Goal: Task Accomplishment & Management: Use online tool/utility

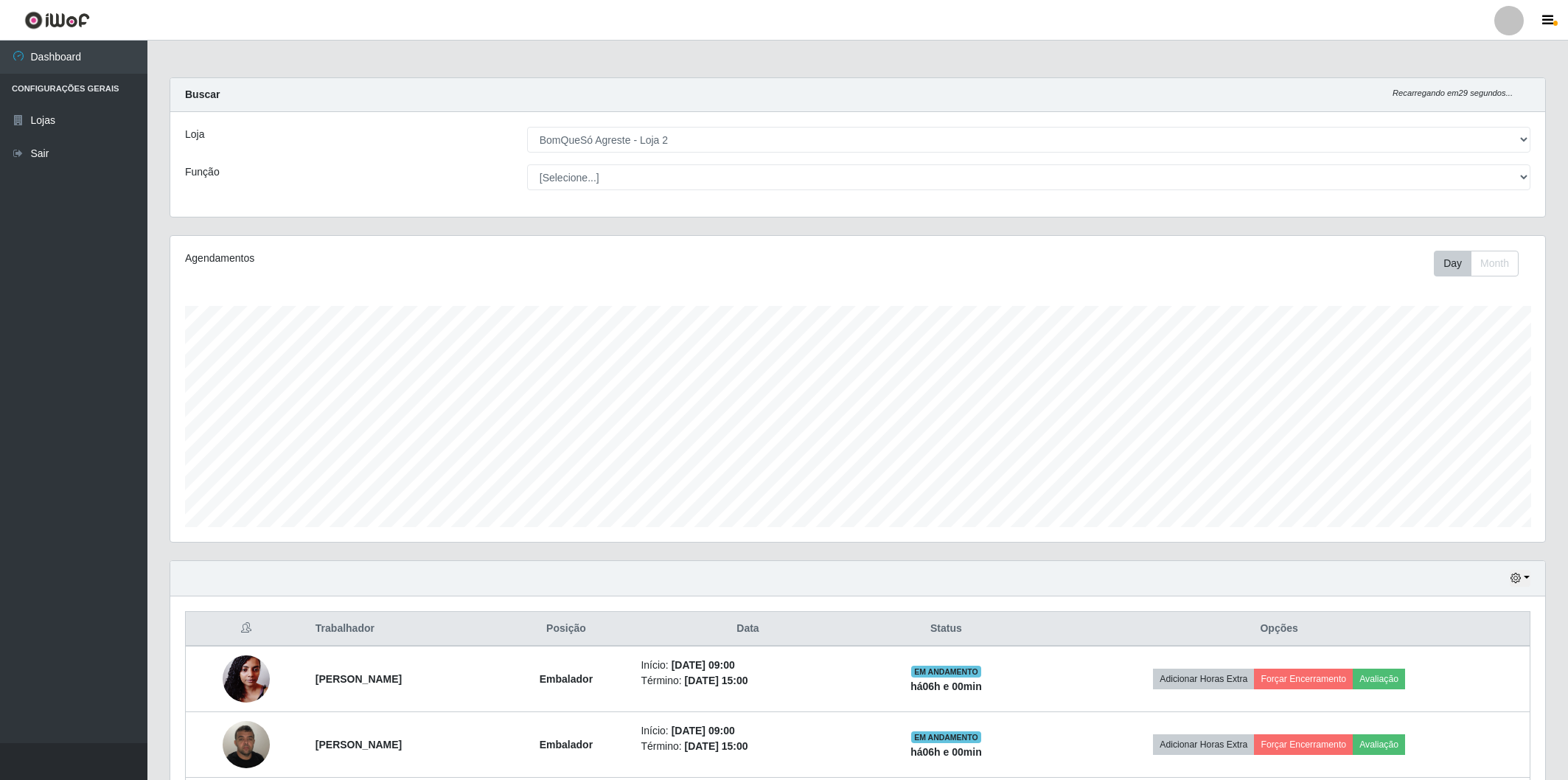
select select "214"
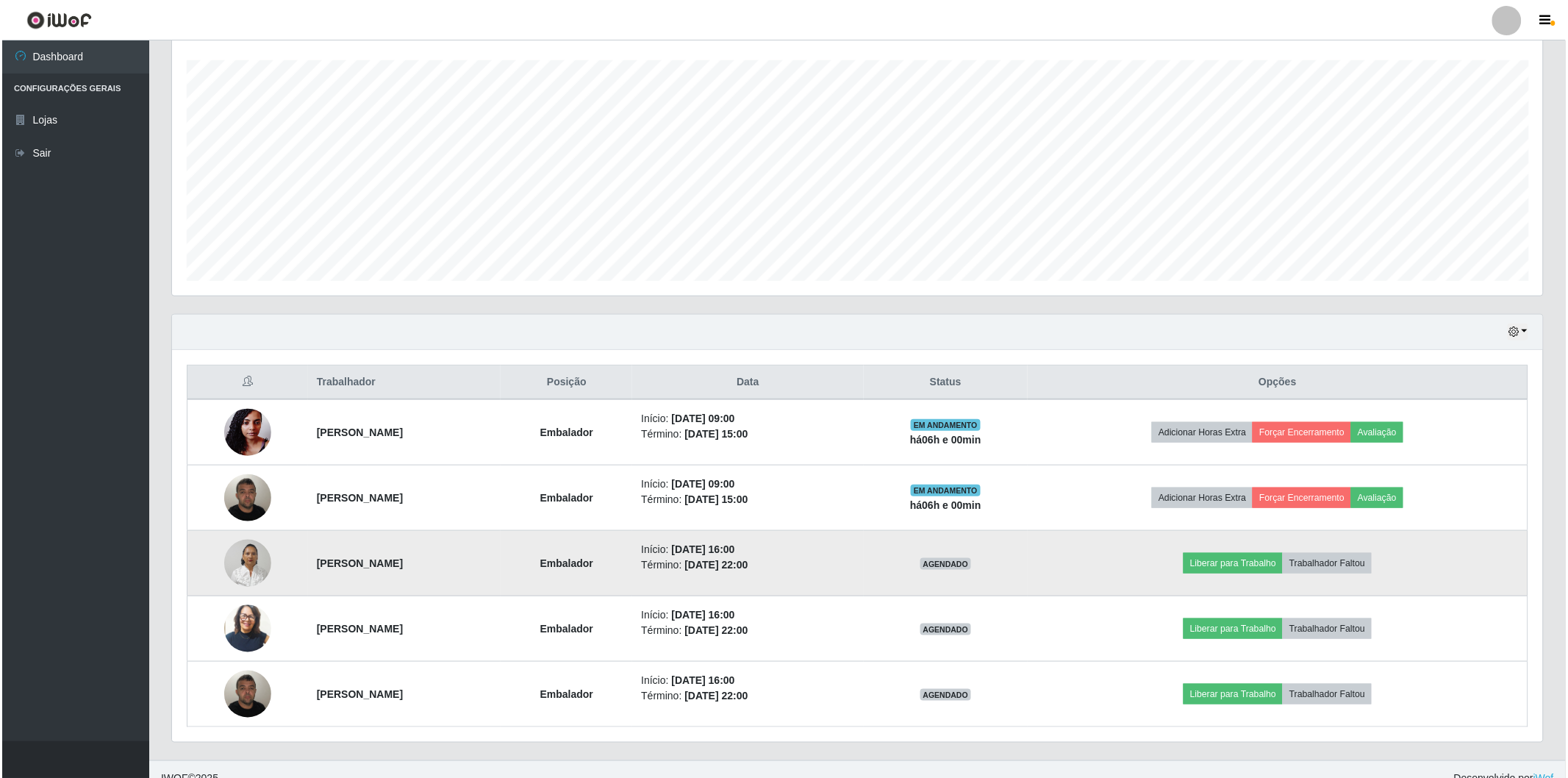
scroll to position [304, 1371]
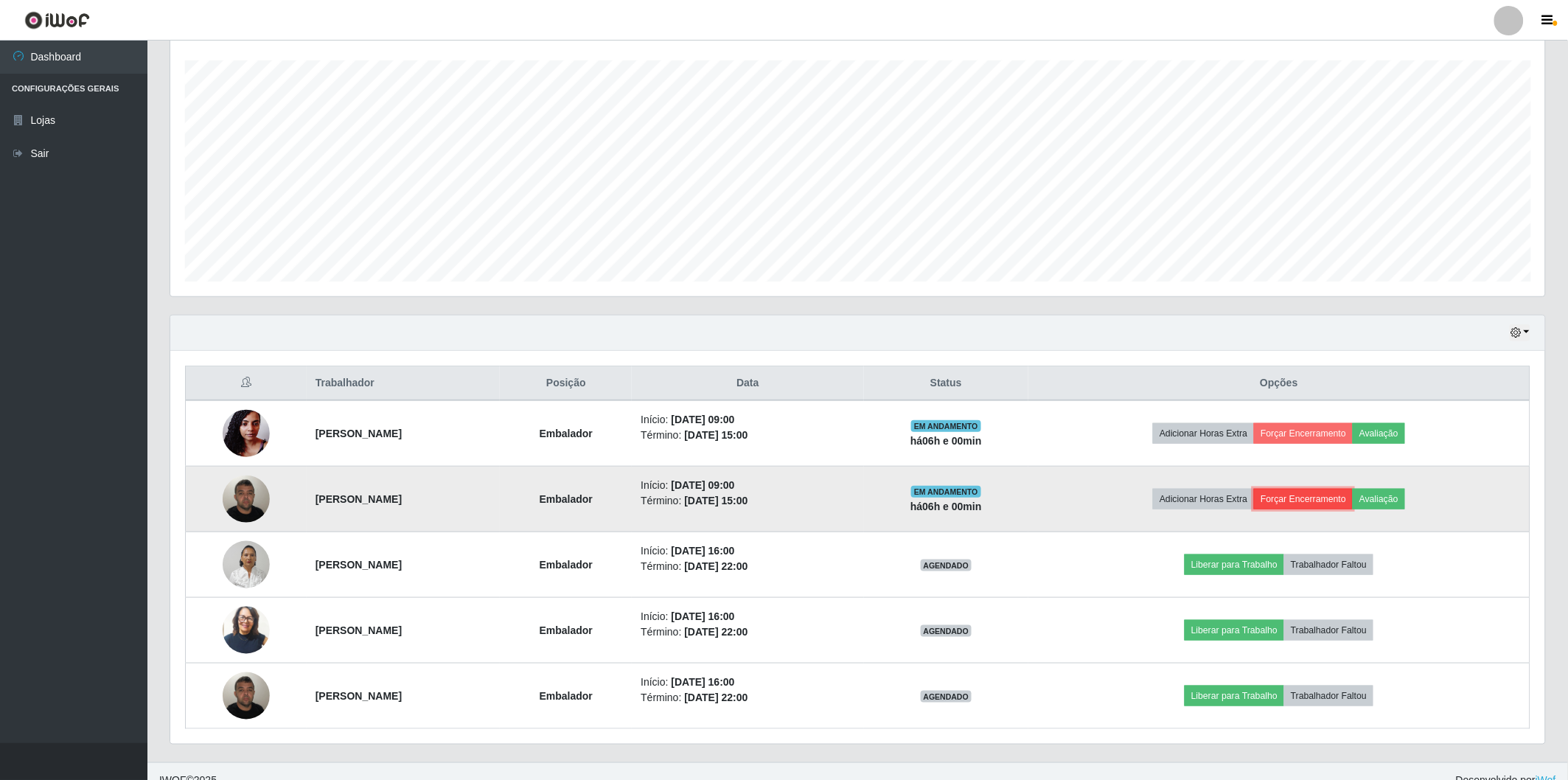
click at [1339, 501] on button "Forçar Encerramento" at bounding box center [1303, 498] width 98 height 20
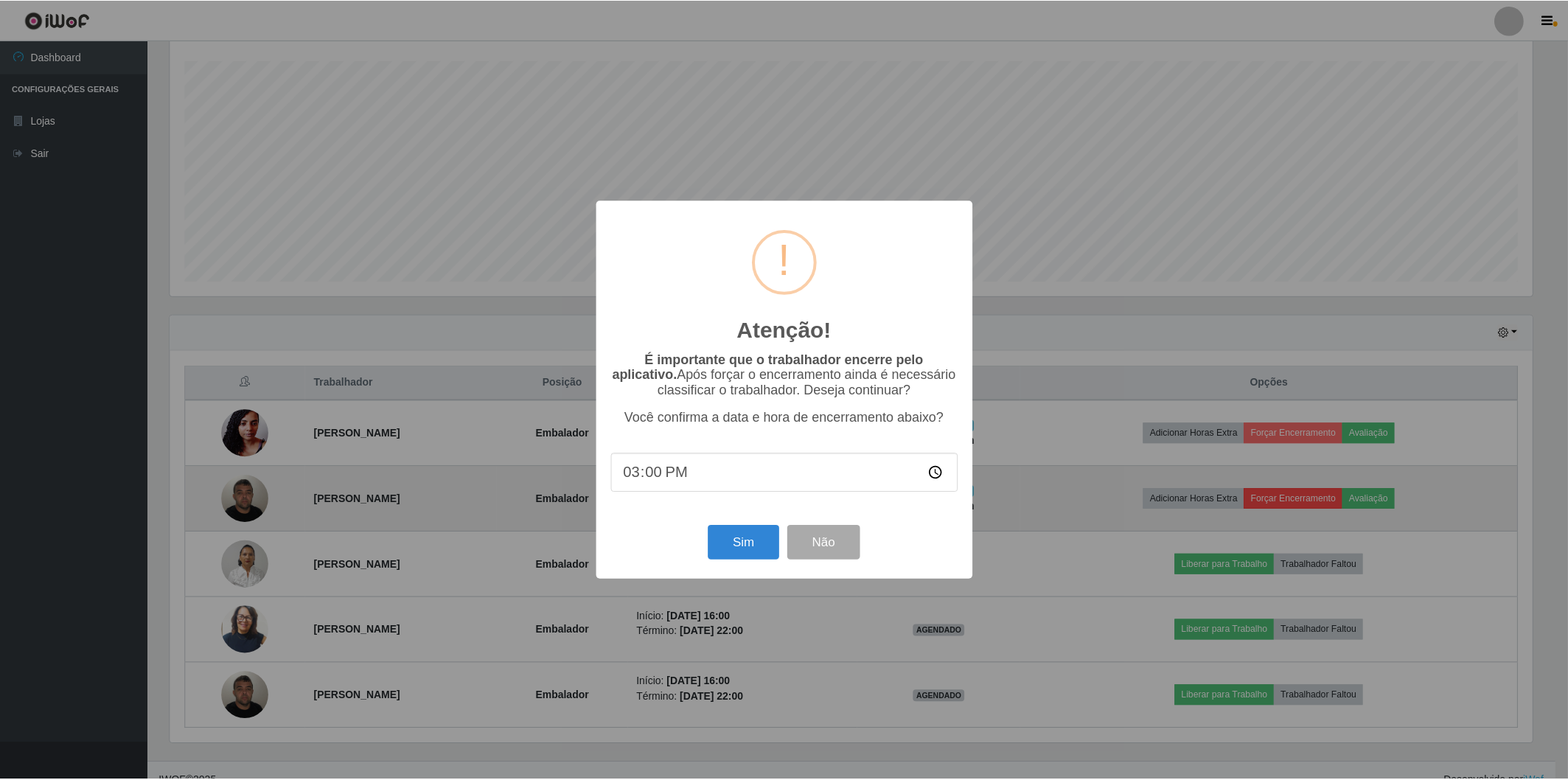
scroll to position [305, 1366]
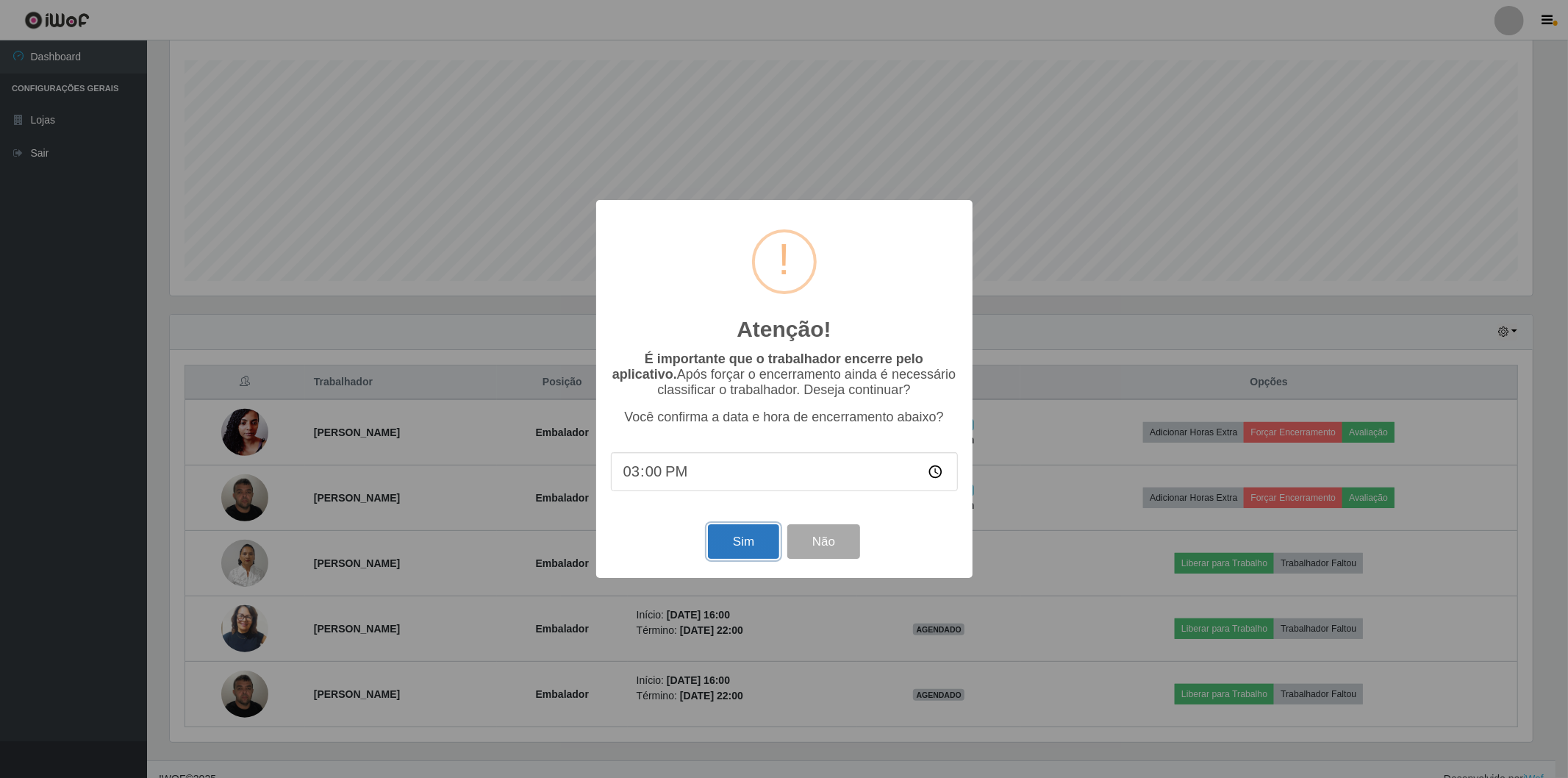
click at [752, 553] on button "Sim" at bounding box center [743, 541] width 71 height 35
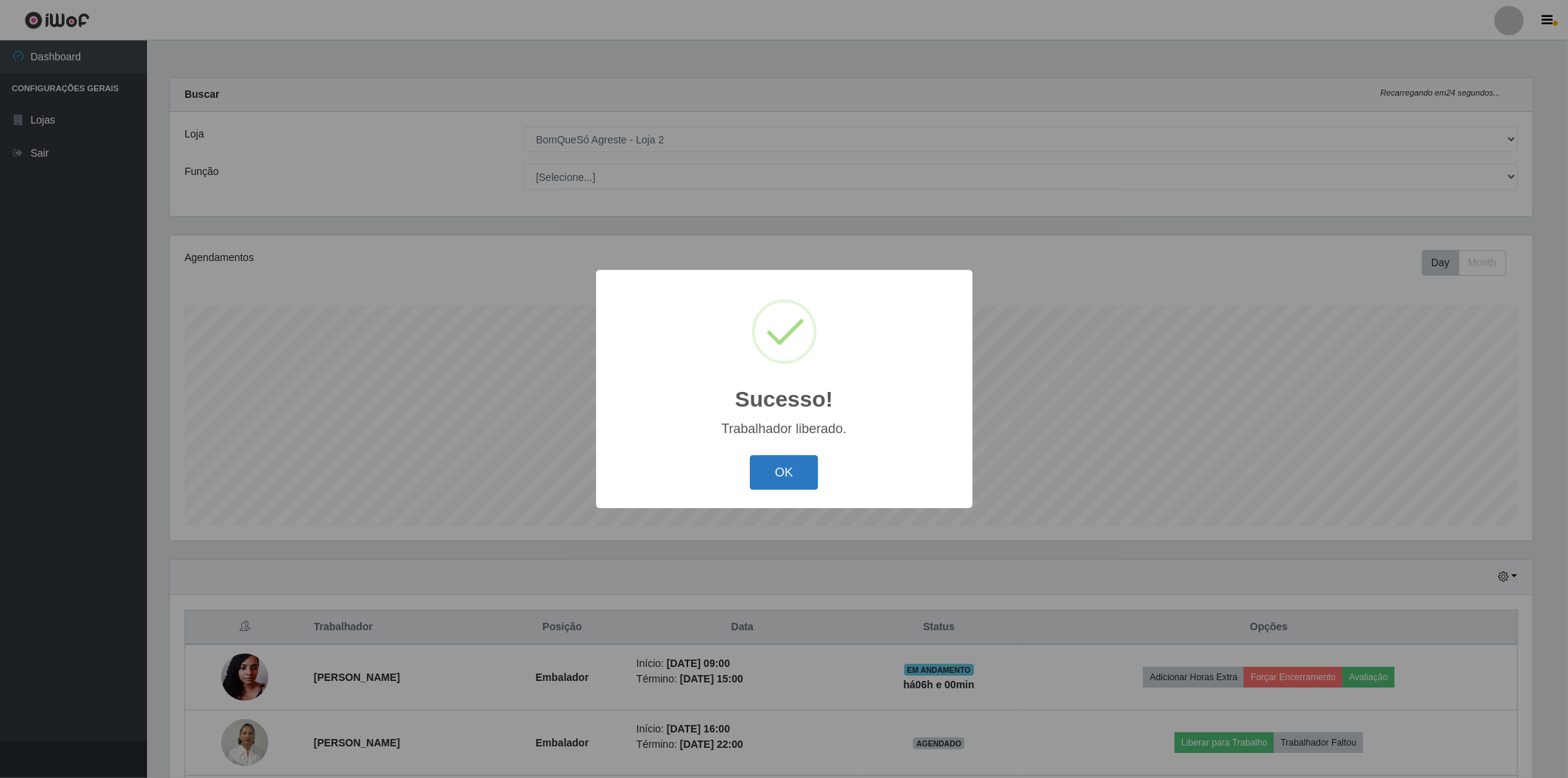
click at [788, 472] on button "OK" at bounding box center [784, 473] width 68 height 35
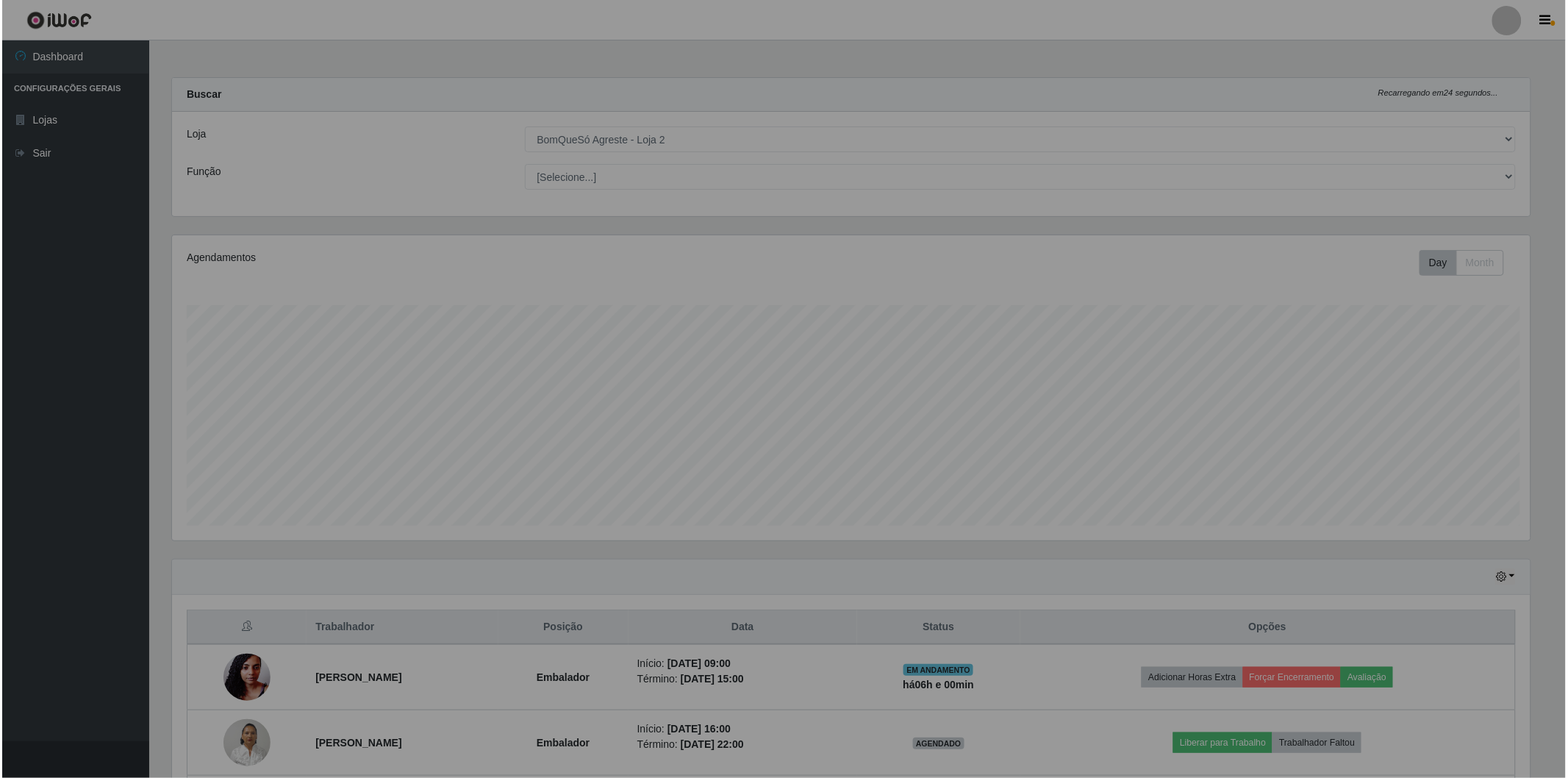
scroll to position [304, 1371]
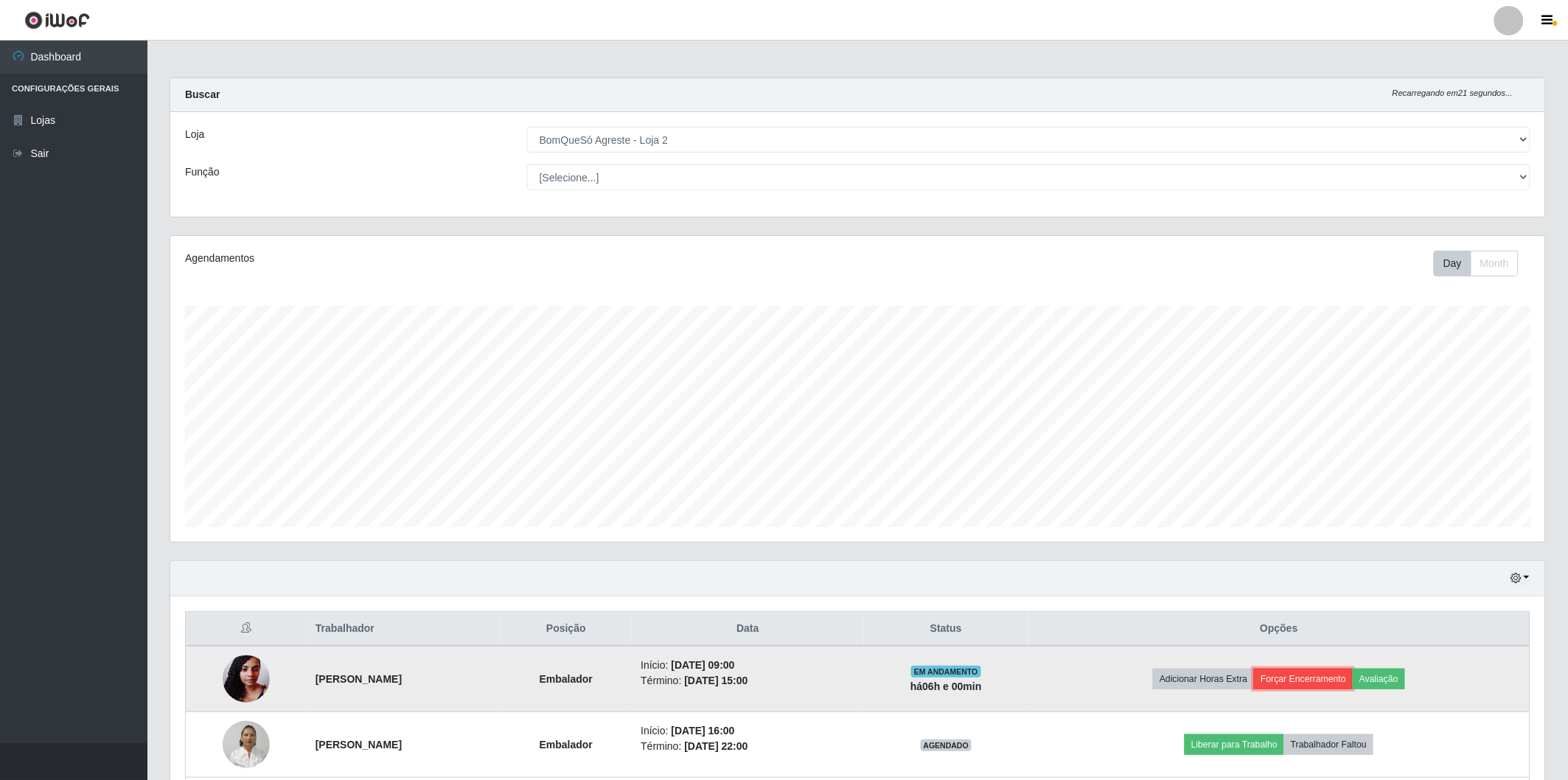
click at [1340, 675] on button "Forçar Encerramento" at bounding box center [1303, 679] width 98 height 20
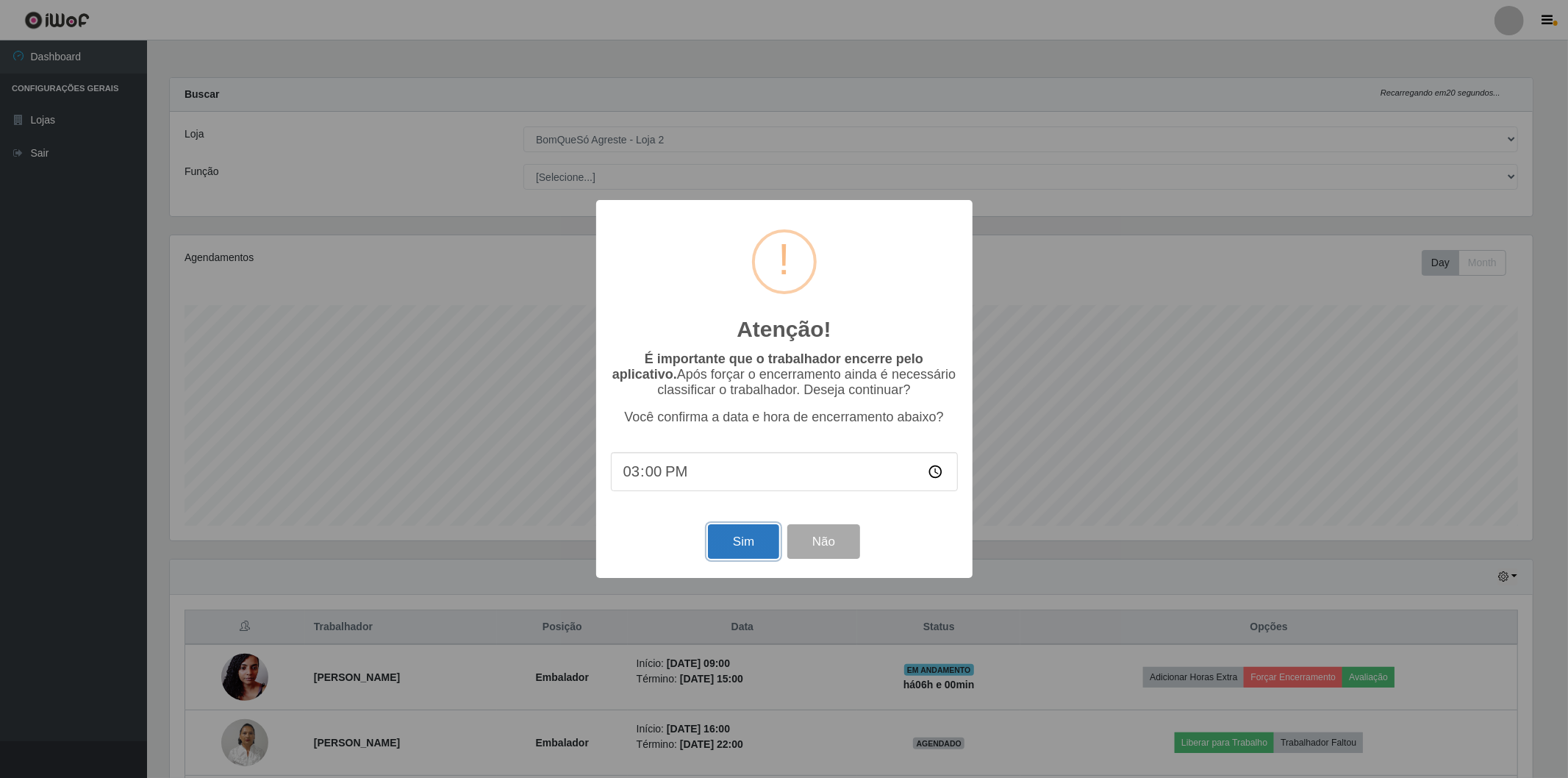
click at [735, 538] on button "Sim" at bounding box center [743, 541] width 71 height 35
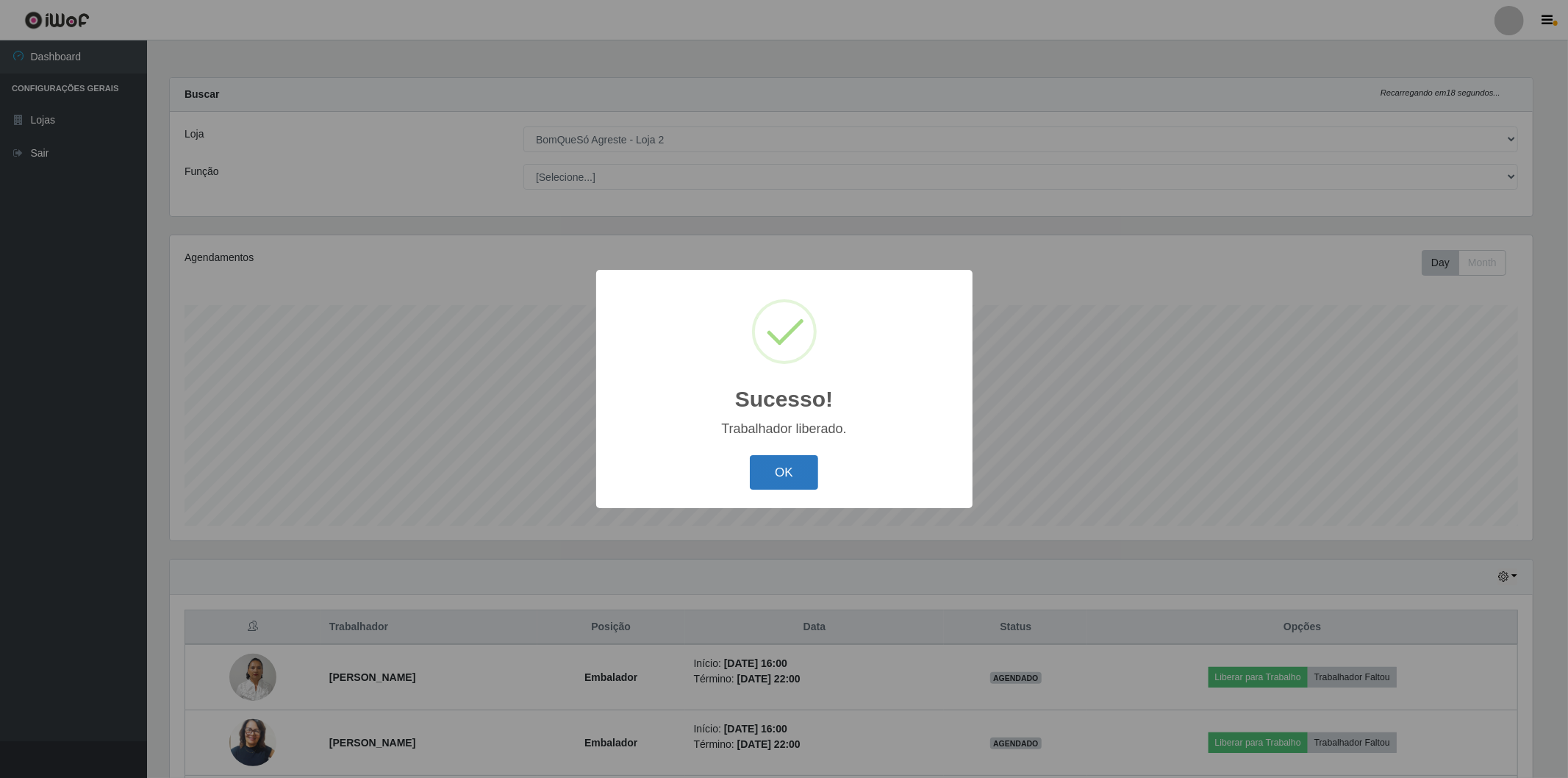
click at [769, 472] on button "OK" at bounding box center [784, 473] width 68 height 35
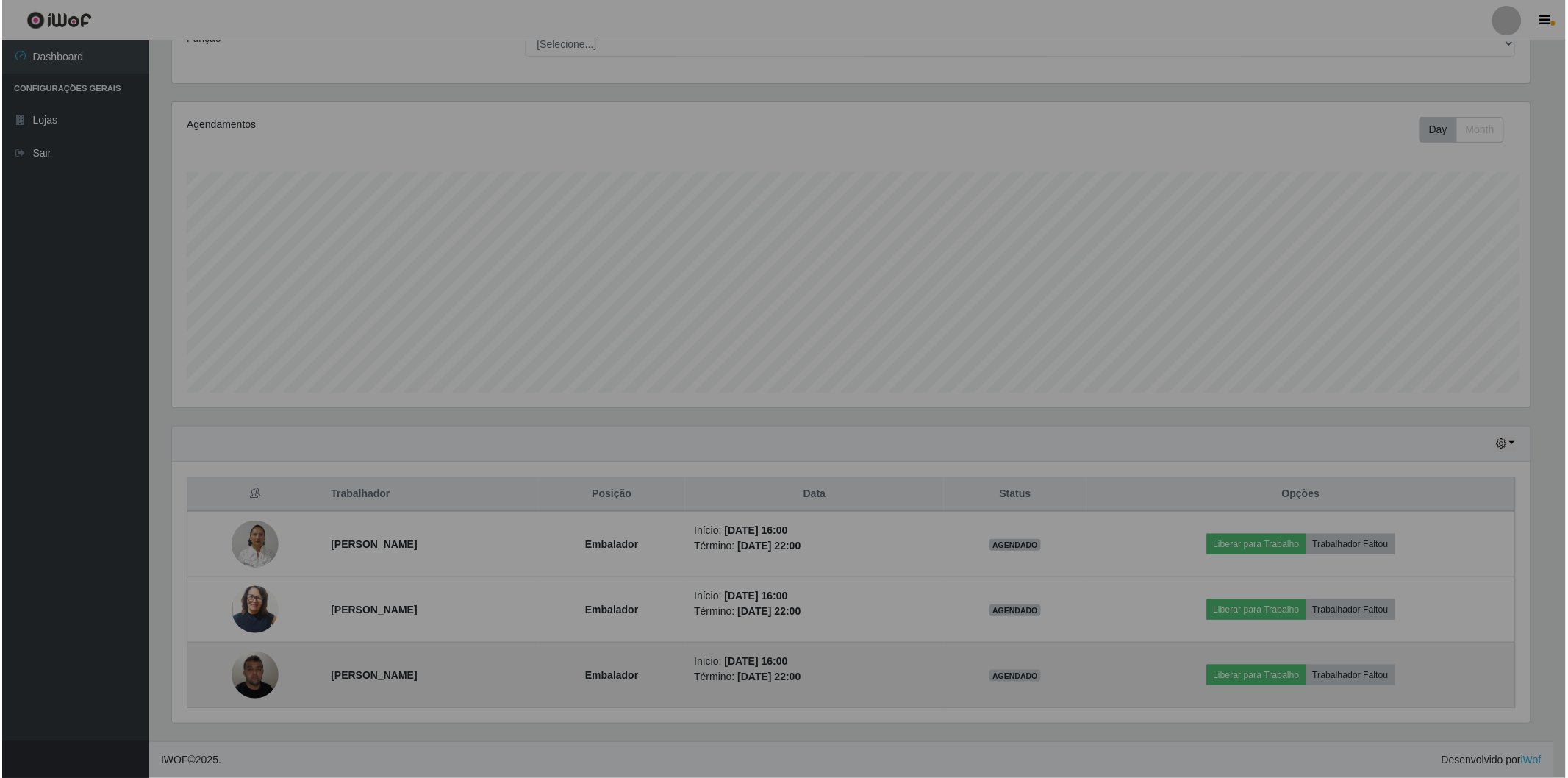
scroll to position [304, 1371]
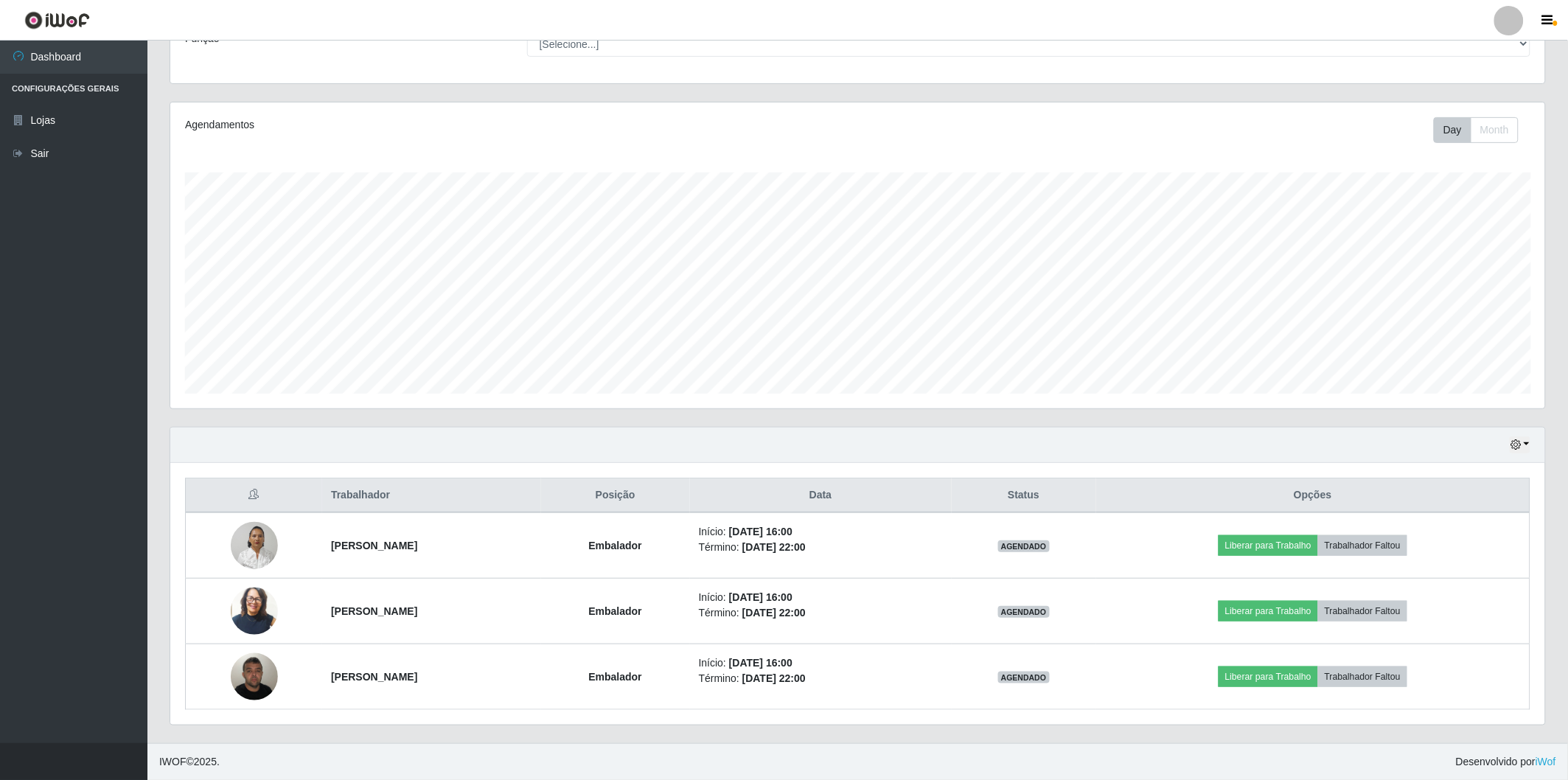
click at [98, 305] on ul "Dashboard Configurações Gerais Lojas Sair" at bounding box center [73, 392] width 148 height 703
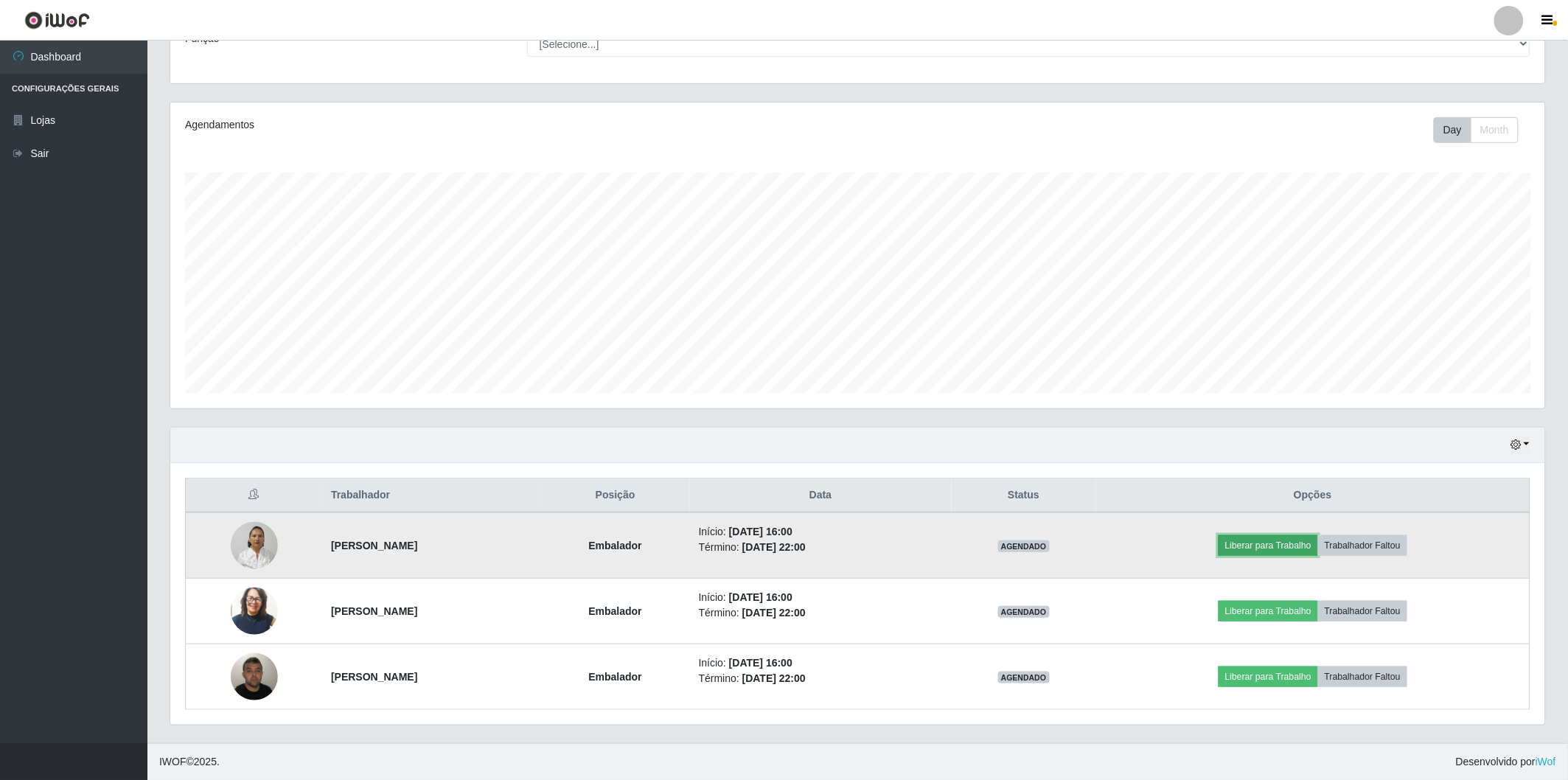
click at [1257, 543] on button "Liberar para Trabalho" at bounding box center [1268, 544] width 99 height 20
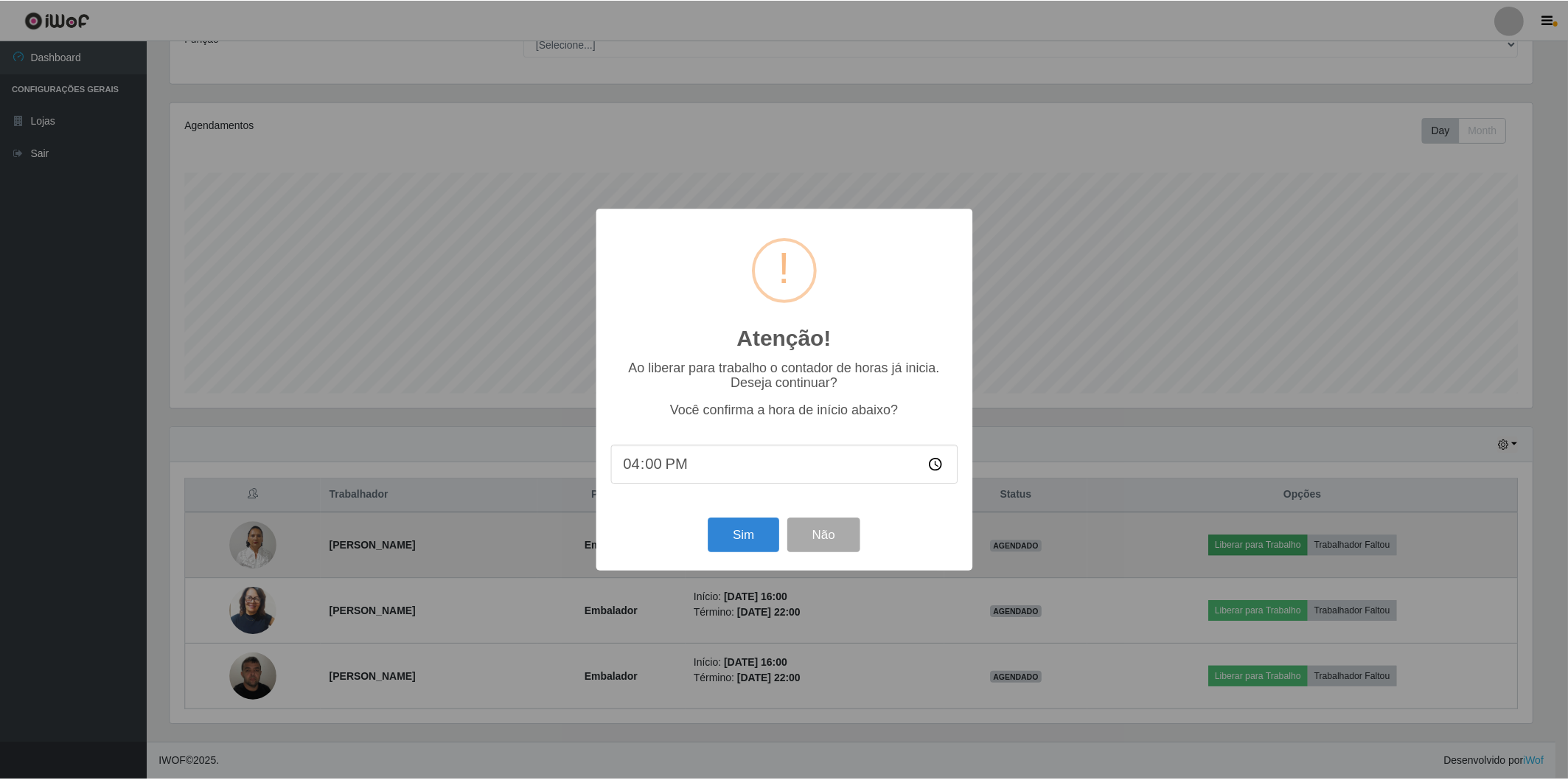
scroll to position [305, 1366]
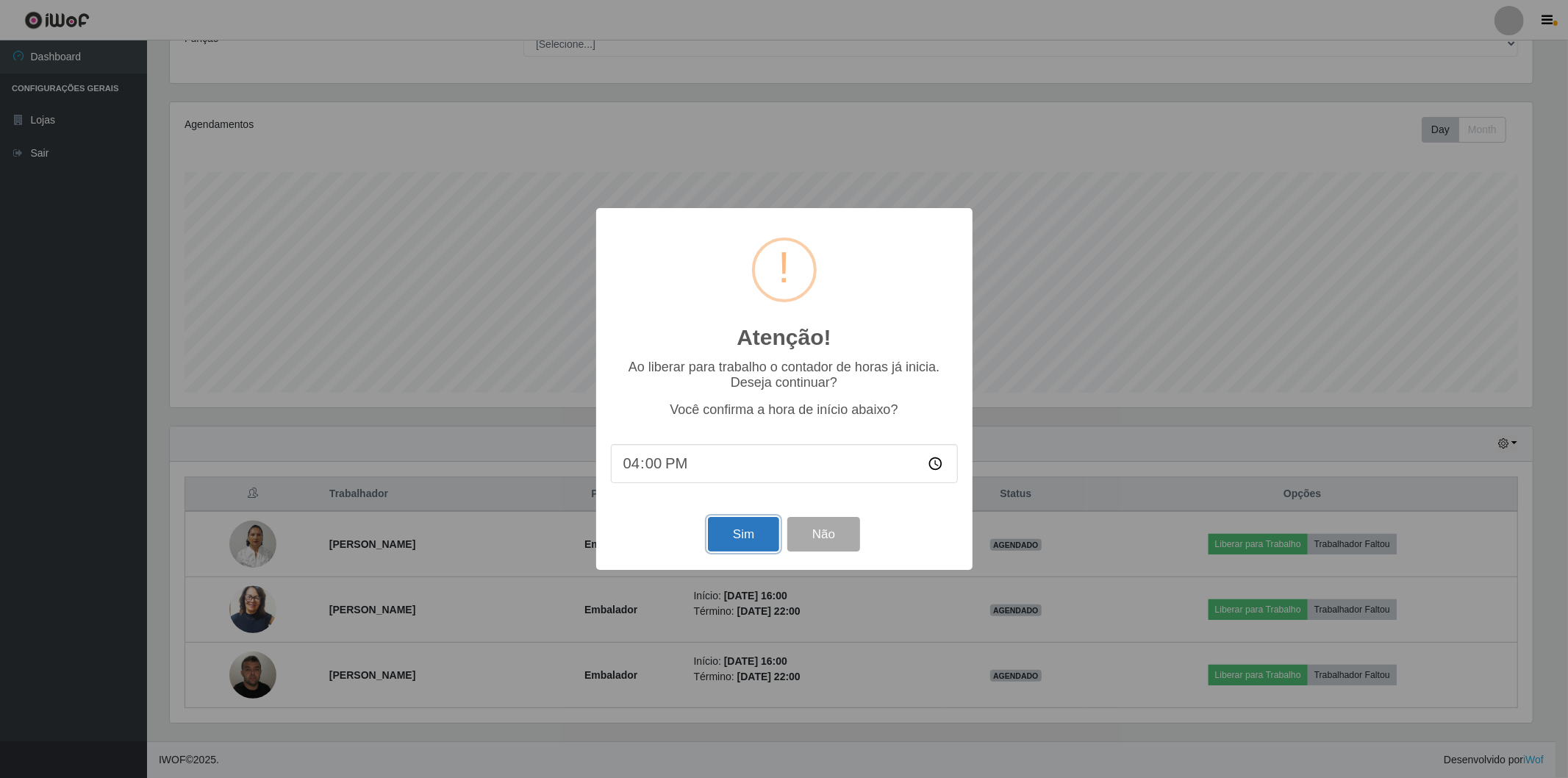
click at [759, 548] on button "Sim" at bounding box center [743, 534] width 71 height 35
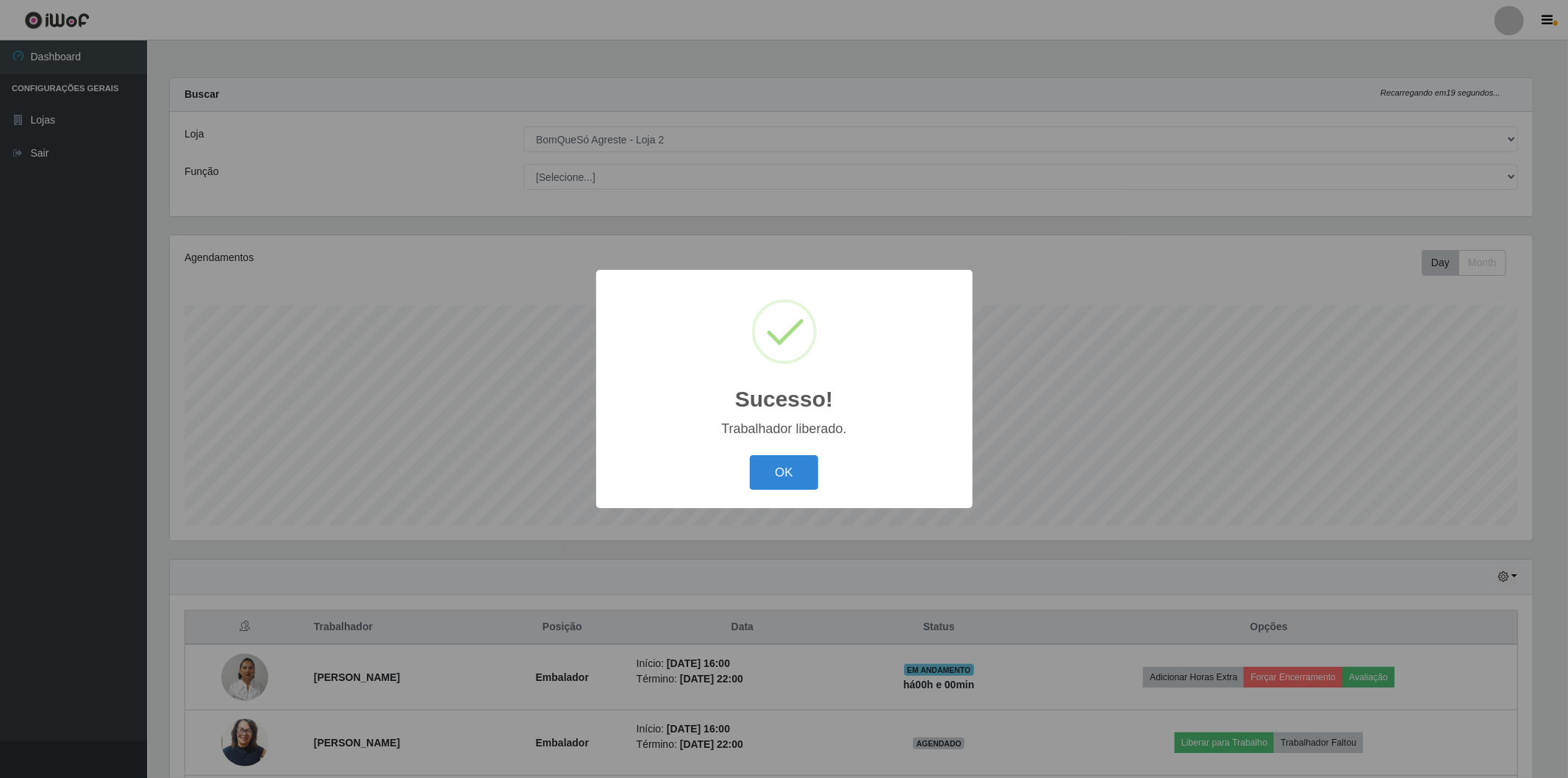
click at [788, 490] on div "OK Cancel" at bounding box center [784, 473] width 347 height 42
click at [827, 462] on div "OK Cancel" at bounding box center [784, 473] width 347 height 42
click at [783, 471] on button "OK" at bounding box center [784, 473] width 68 height 35
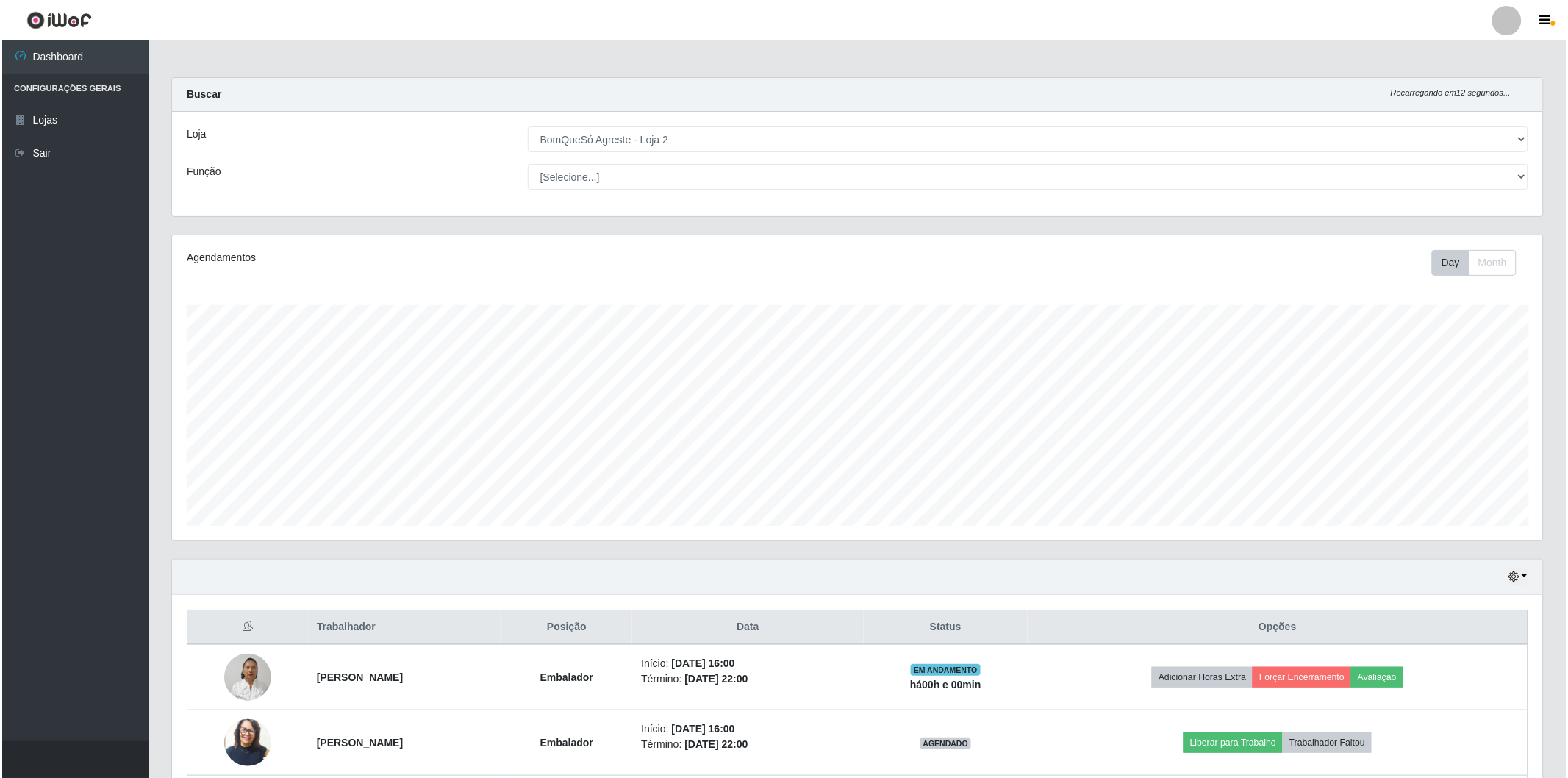
scroll to position [133, 0]
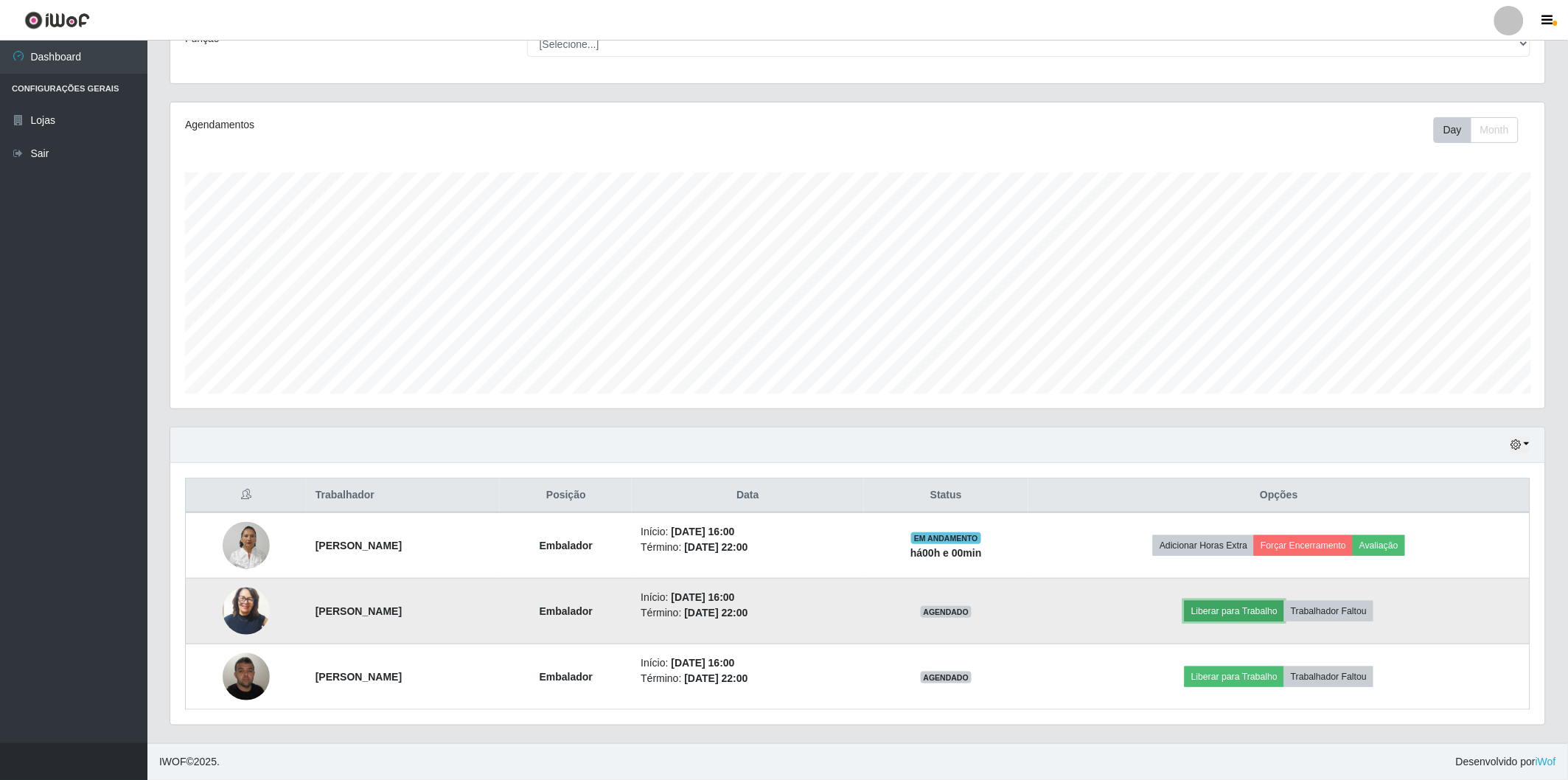
click at [1251, 606] on button "Liberar para Trabalho" at bounding box center [1234, 610] width 99 height 20
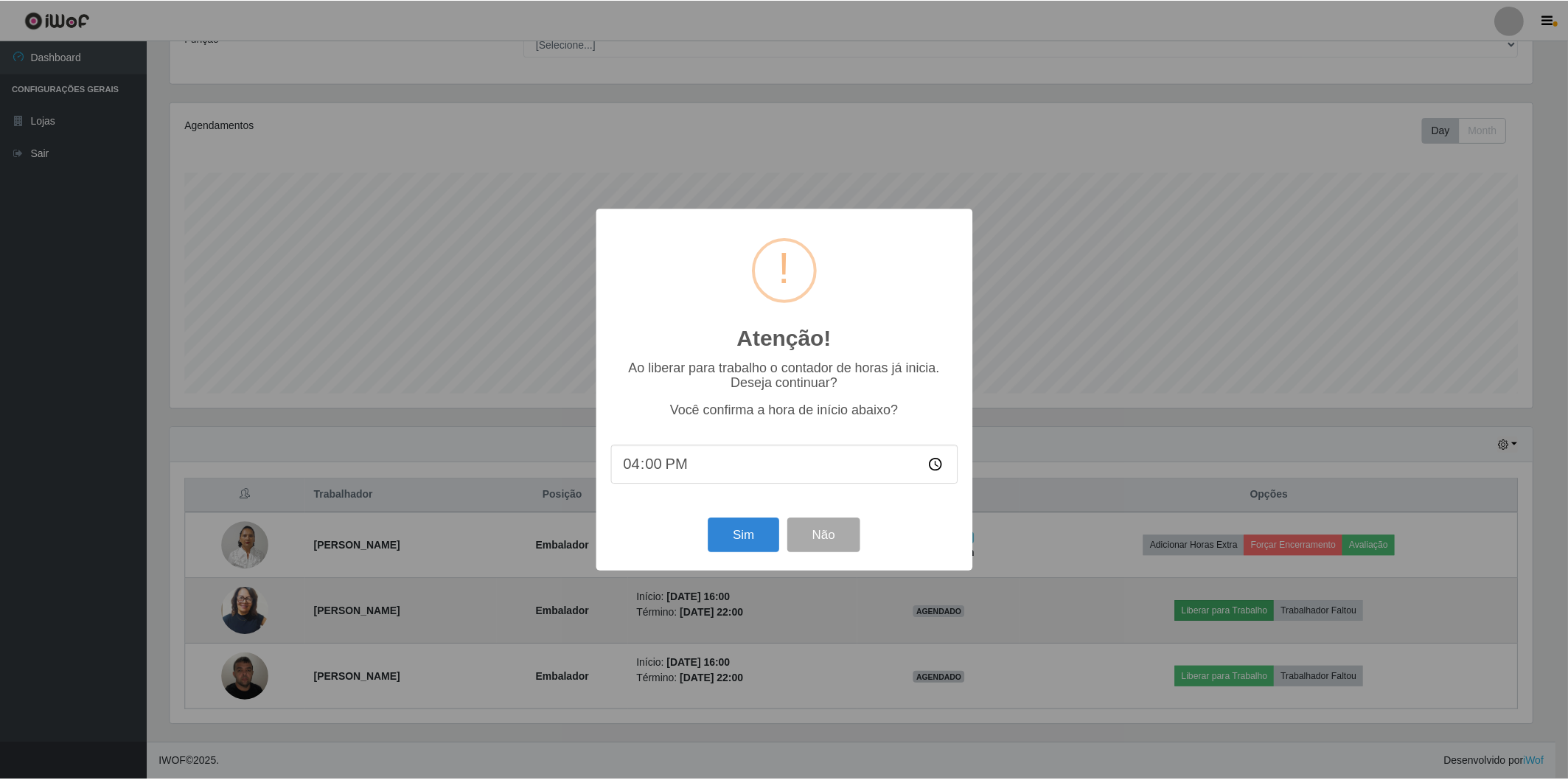
scroll to position [305, 1366]
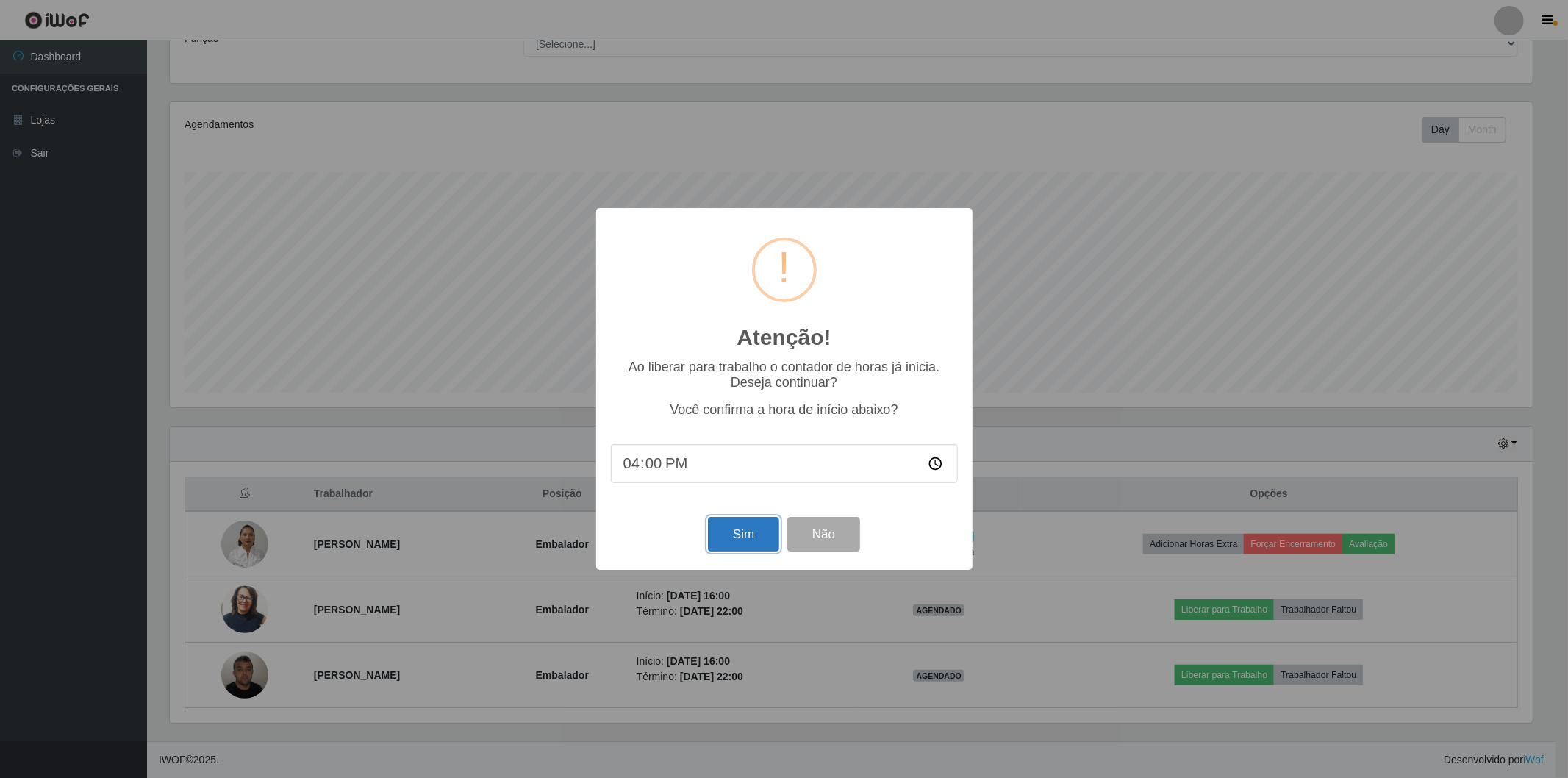
click at [722, 534] on button "Sim" at bounding box center [743, 534] width 71 height 35
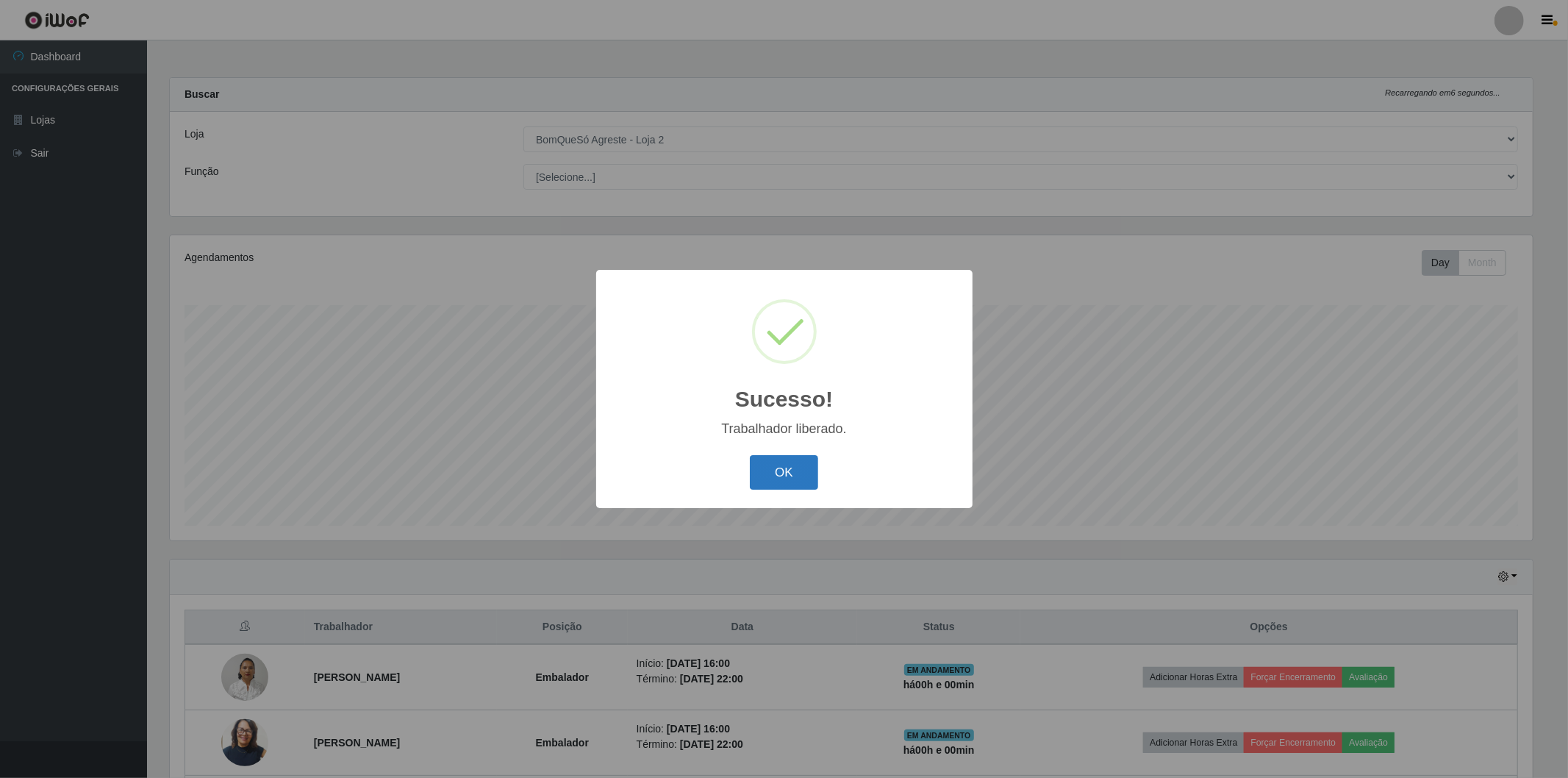
click at [784, 464] on button "OK" at bounding box center [784, 473] width 68 height 35
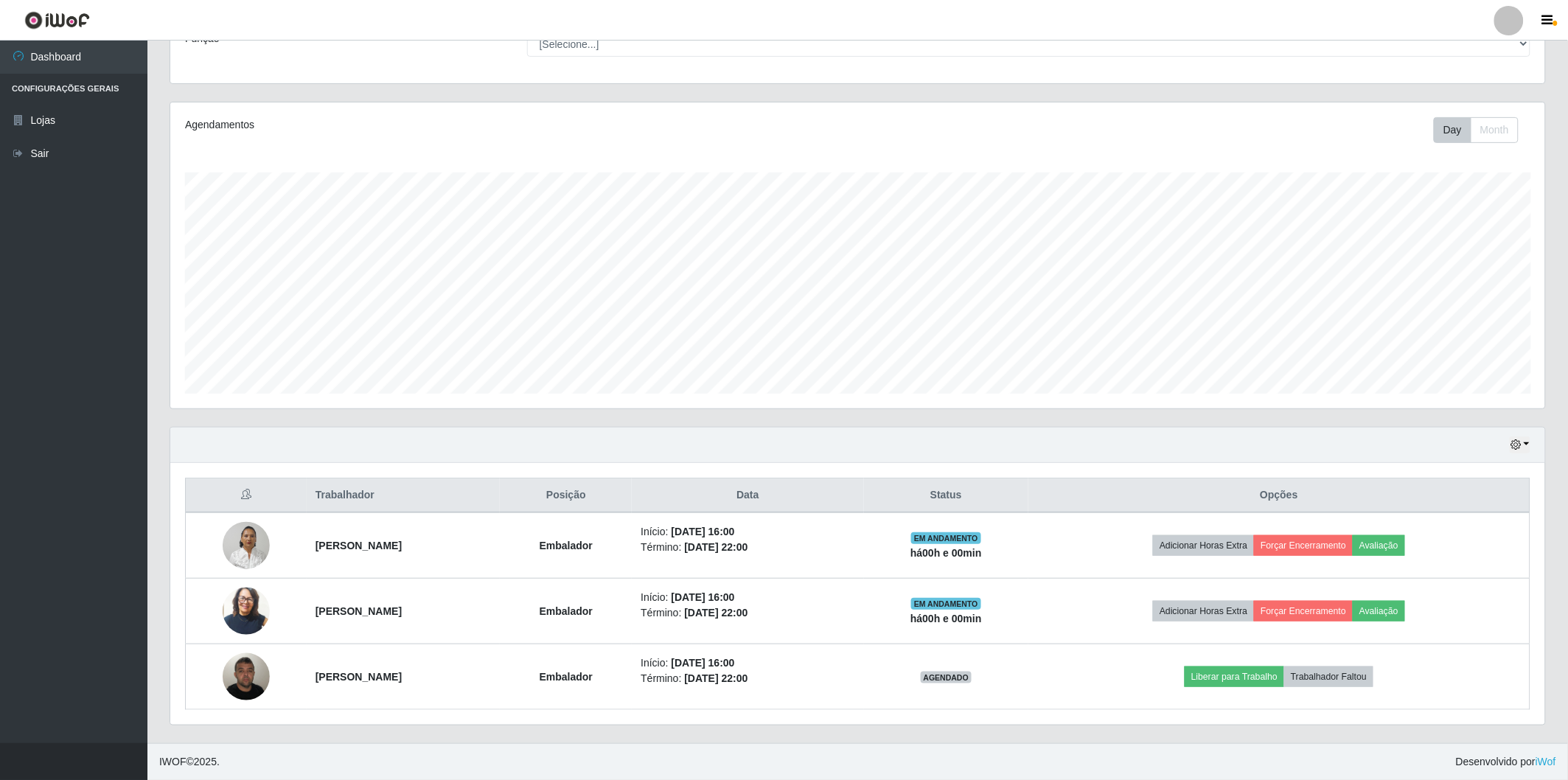
scroll to position [0, 0]
